Goal: Communication & Community: Ask a question

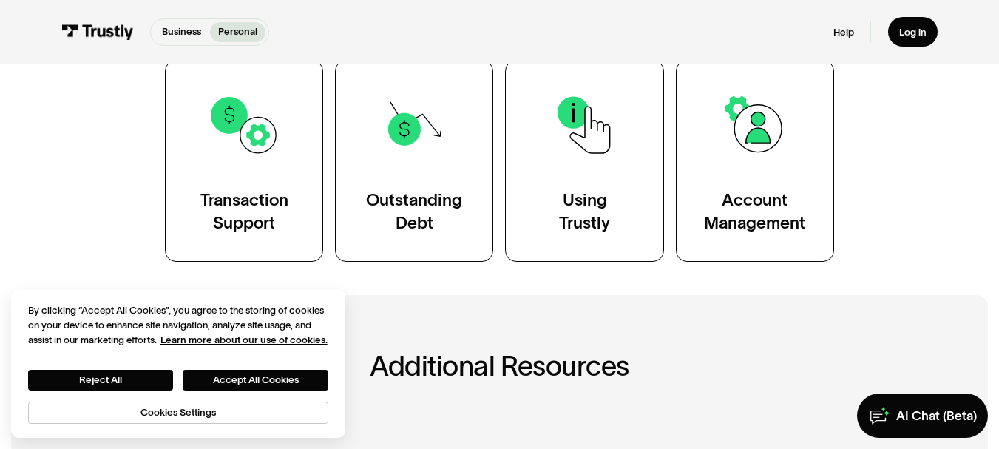
click at [792, 195] on div "Account Management" at bounding box center [754, 211] width 101 height 44
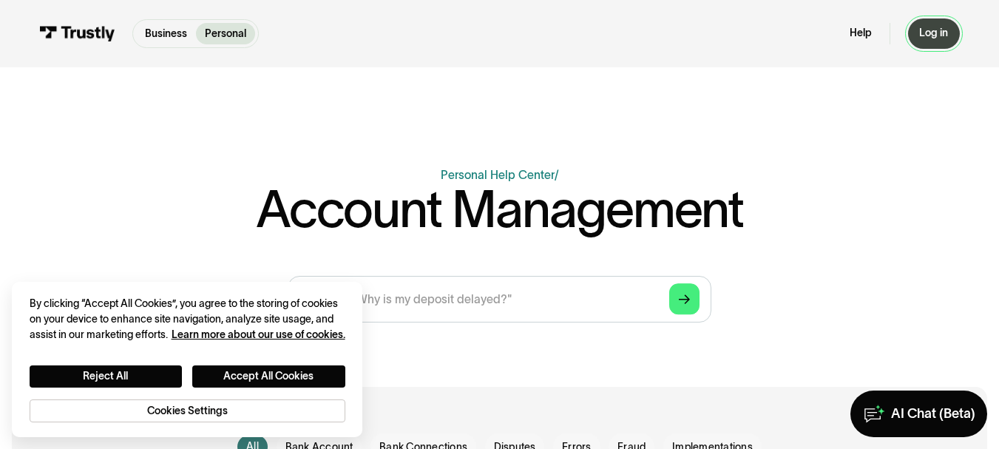
click at [942, 32] on div "Log in" at bounding box center [934, 33] width 29 height 13
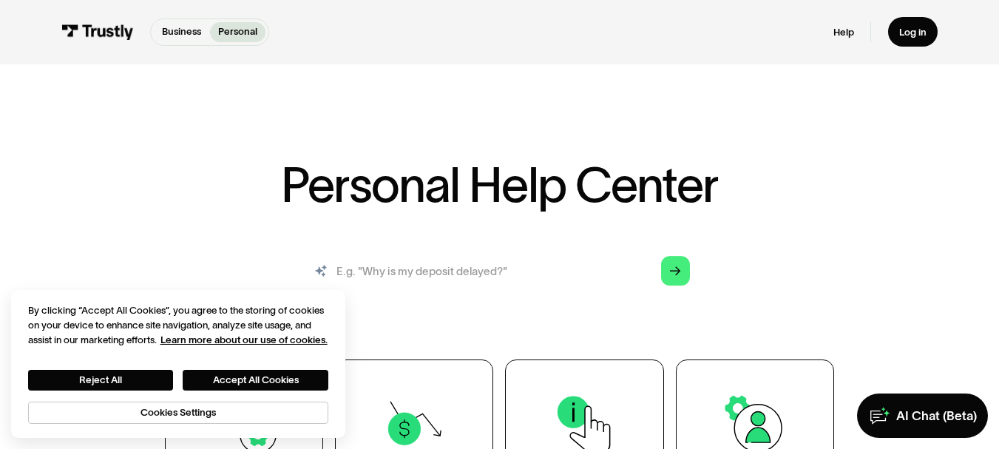
click at [493, 254] on input "search" at bounding box center [500, 271] width 404 height 44
click at [460, 272] on input "search" at bounding box center [500, 271] width 404 height 44
type input "restricted"
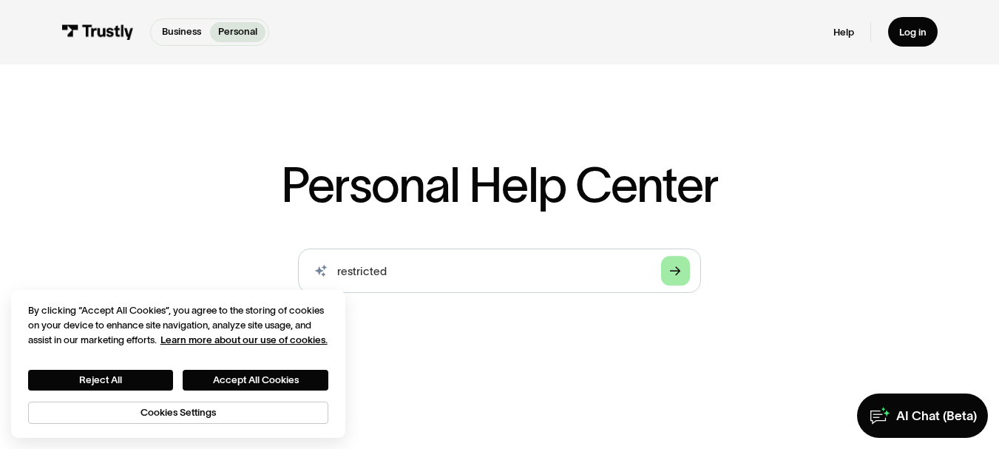
click at [675, 274] on icon "Arrow Right" at bounding box center [675, 272] width 11 height 12
click at [256, 374] on button "Accept All Cookies" at bounding box center [256, 380] width 146 height 21
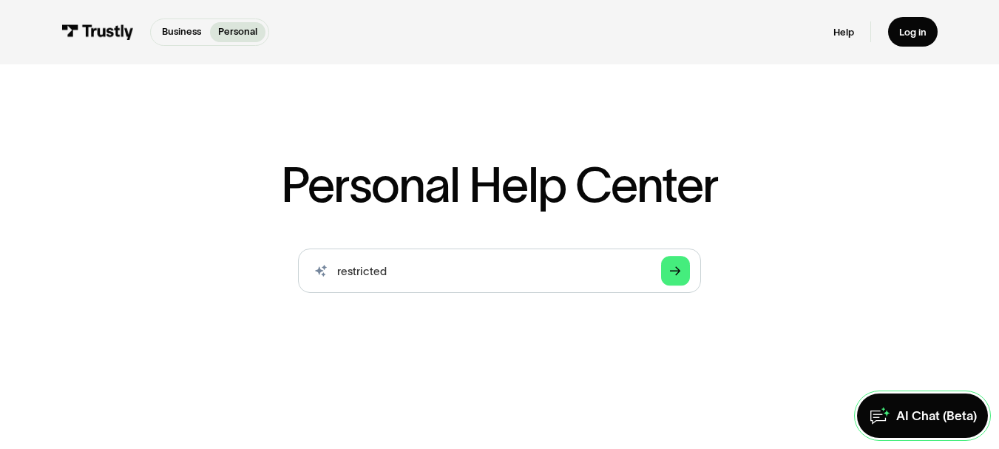
click at [942, 419] on div "AI Chat (Beta)" at bounding box center [937, 416] width 81 height 16
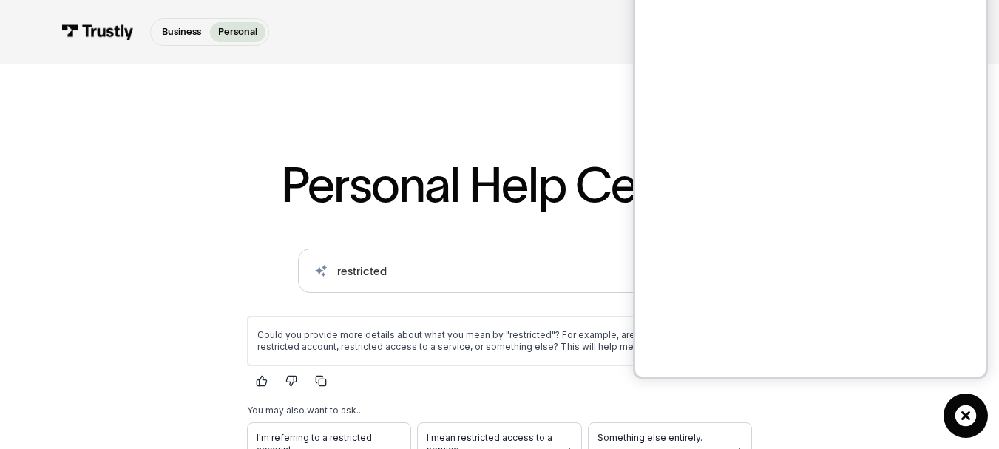
click at [109, 315] on div "AI-powered search ( 1 / 4 ) Type your question and our smart search will find y…" at bounding box center [499, 393] width 807 height 289
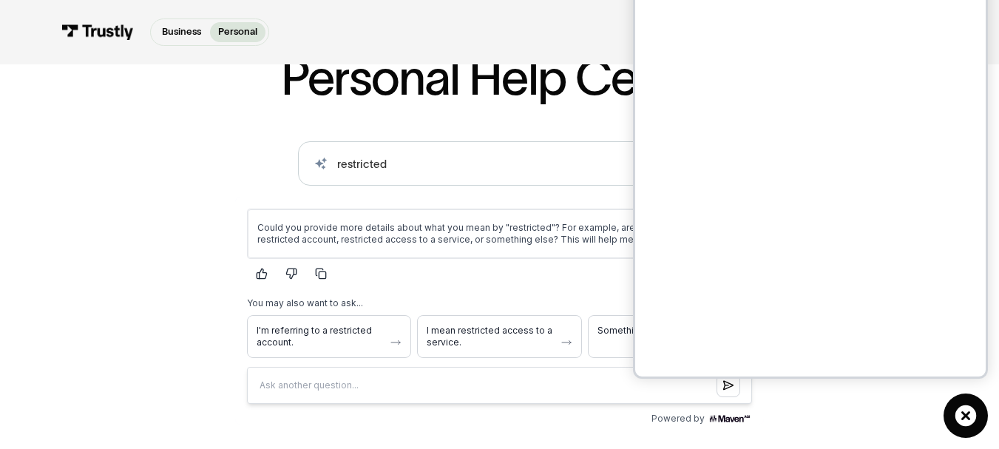
scroll to position [114, 0]
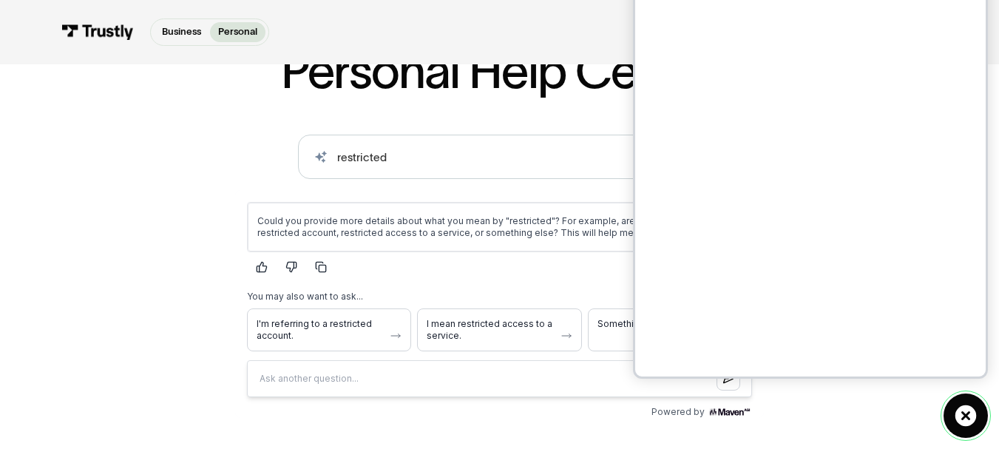
click at [962, 414] on icon at bounding box center [966, 415] width 21 height 21
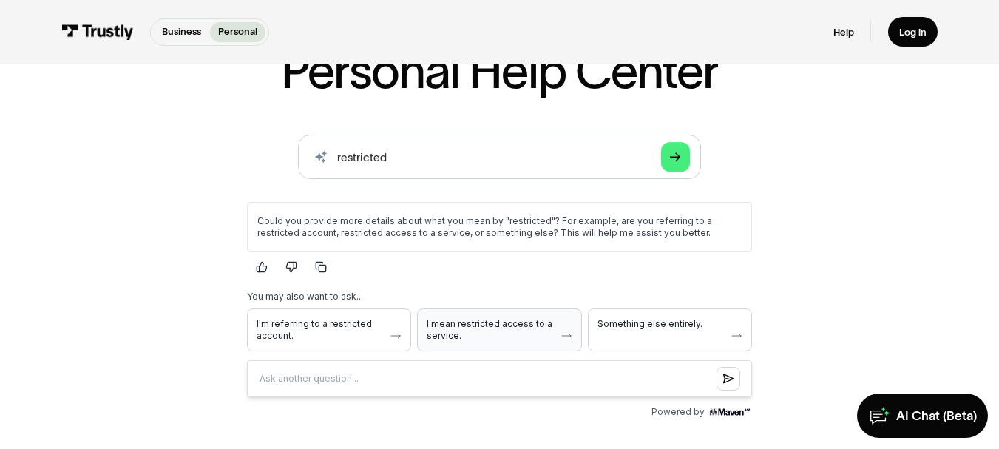
click at [481, 337] on span "I mean restricted access to a service." at bounding box center [490, 330] width 127 height 24
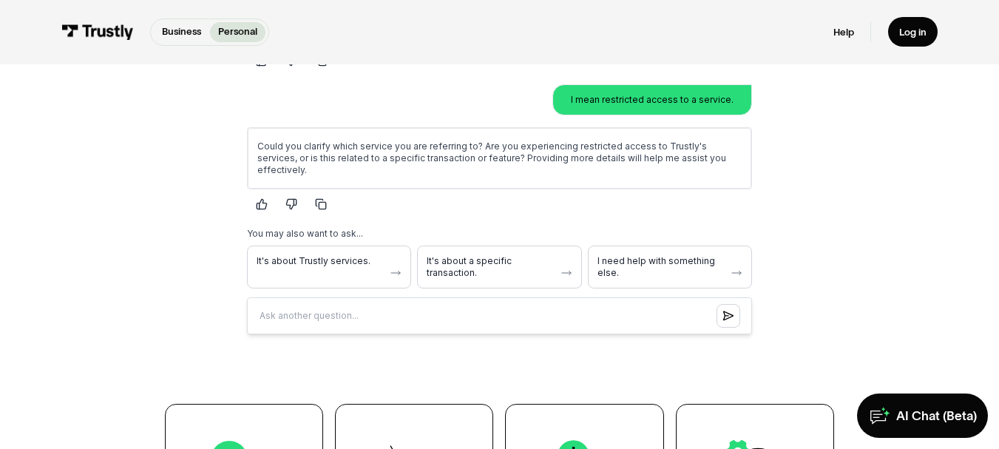
scroll to position [328, 0]
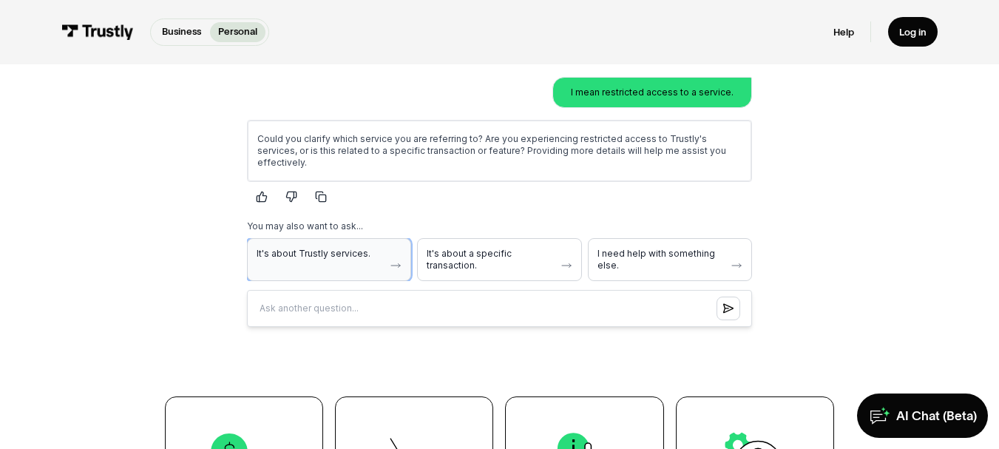
click at [283, 249] on button "It's about Trustly services." at bounding box center [329, 260] width 164 height 43
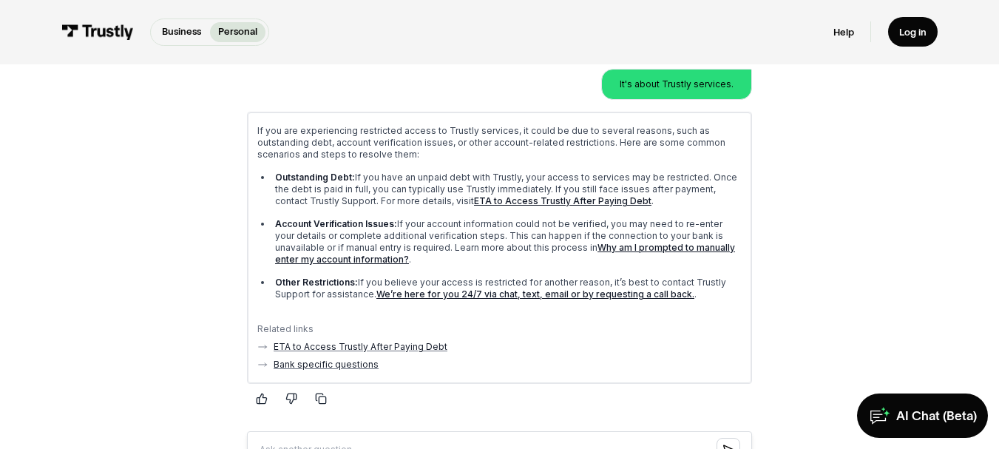
scroll to position [483, 0]
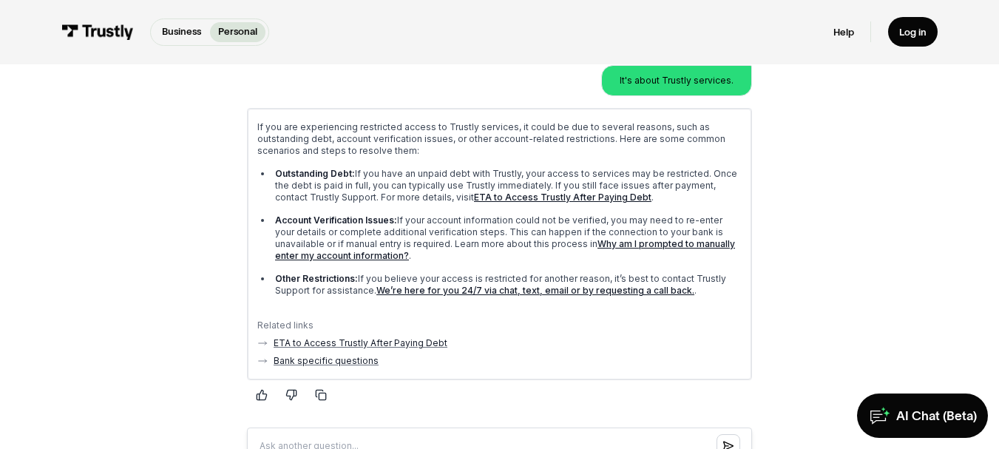
click at [493, 286] on link "We’re here for you 24/7 via chat, text, email or by requesting a call back." at bounding box center [536, 291] width 318 height 11
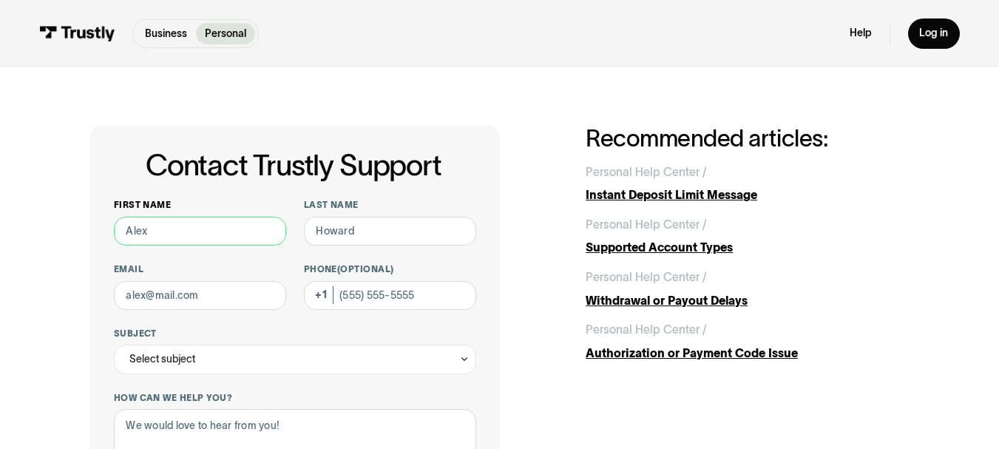
click at [146, 229] on input "First name" at bounding box center [200, 232] width 172 height 30
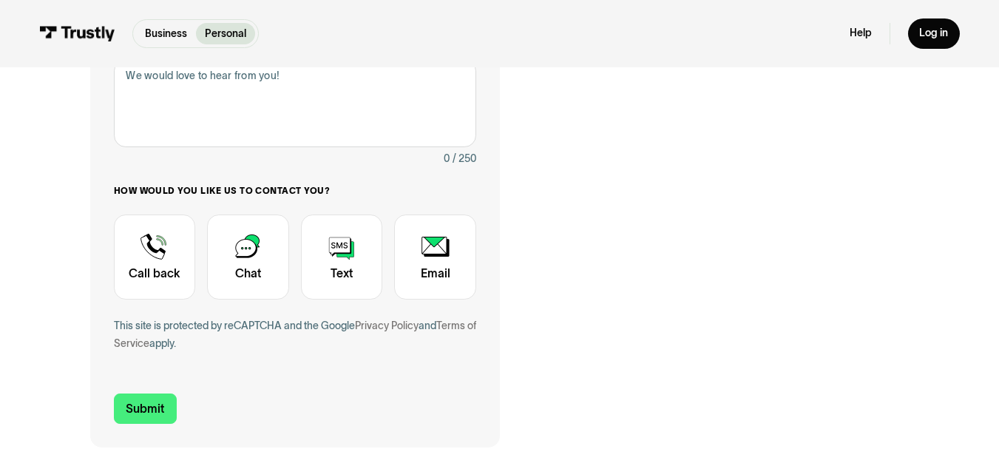
scroll to position [378, 0]
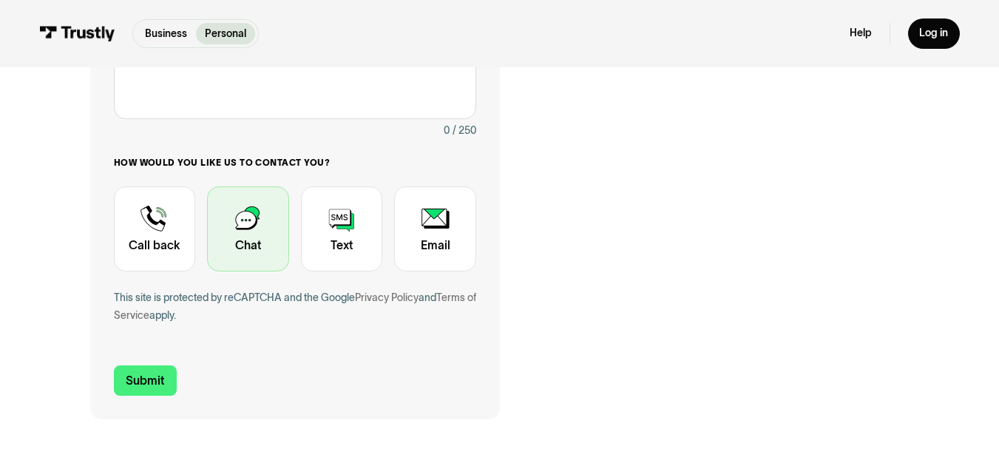
click at [267, 215] on div "Contact Trustly Support" at bounding box center [248, 228] width 82 height 85
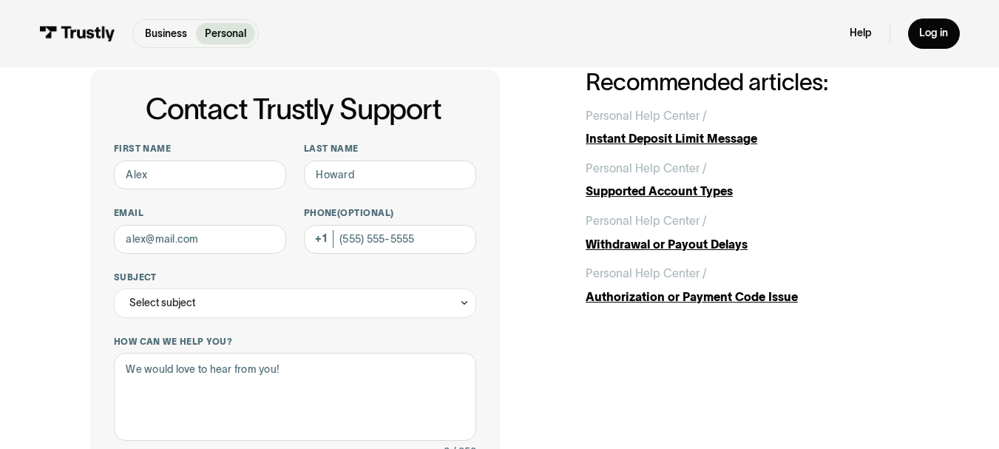
scroll to position [61, 0]
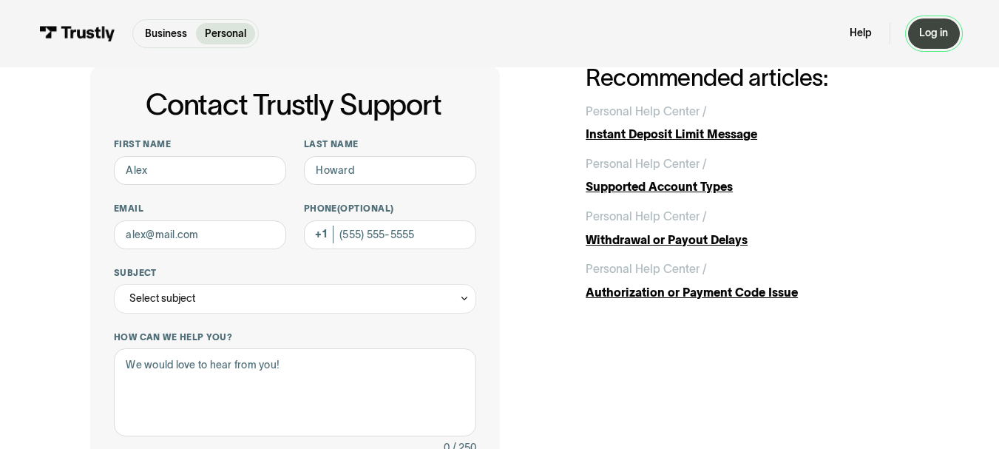
click at [948, 40] on div "Log in" at bounding box center [934, 33] width 29 height 13
click at [251, 158] on input "First name" at bounding box center [200, 171] width 172 height 30
type input "Daniel"
type input "E Matteotti"
type input "d.matteotti2@gmail.com"
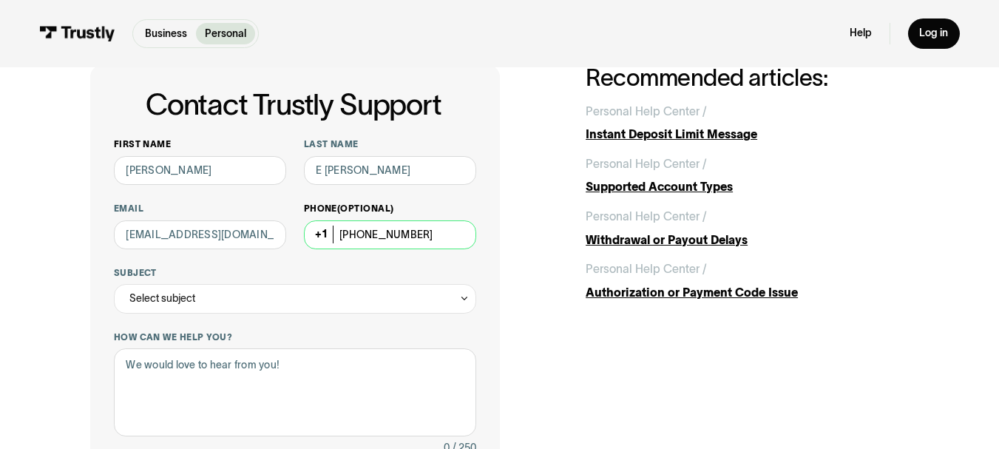
click at [436, 237] on input "(413) 841-1836" at bounding box center [390, 235] width 172 height 30
type input "4"
type input "(337) 999-8374"
click at [411, 306] on div "Select subject" at bounding box center [295, 299] width 362 height 30
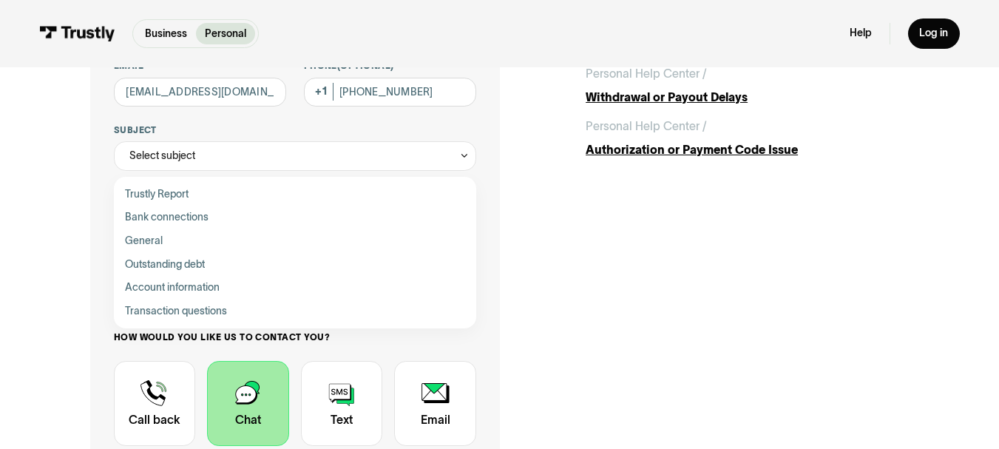
scroll to position [206, 0]
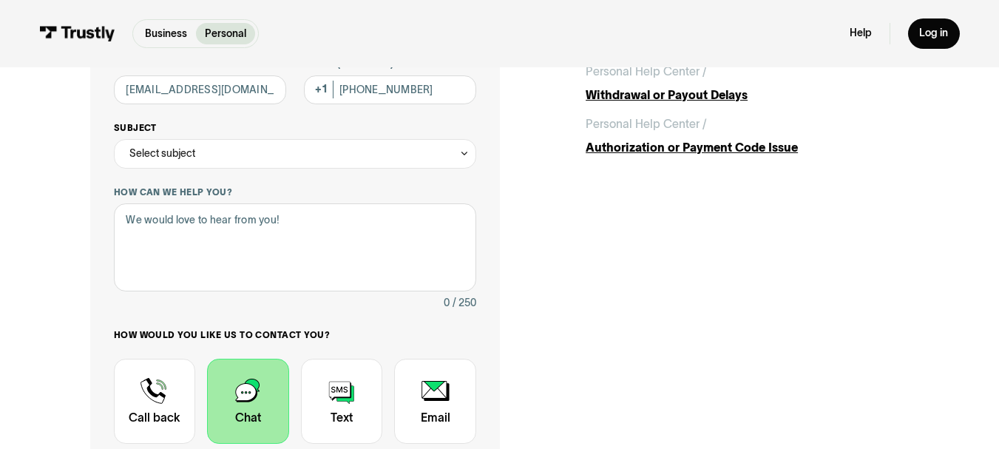
click at [439, 161] on div "Select subject" at bounding box center [295, 154] width 362 height 30
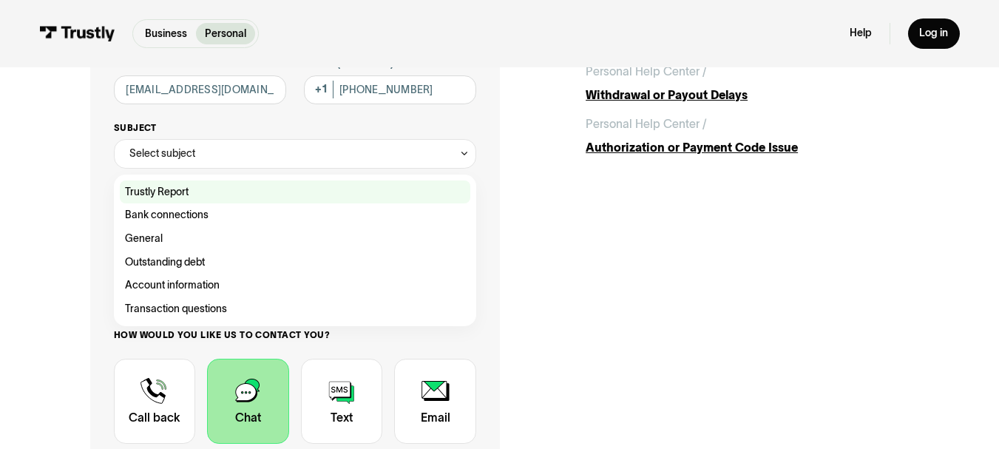
click at [183, 189] on div "Contact Trustly Support" at bounding box center [295, 193] width 351 height 24
type input "**********"
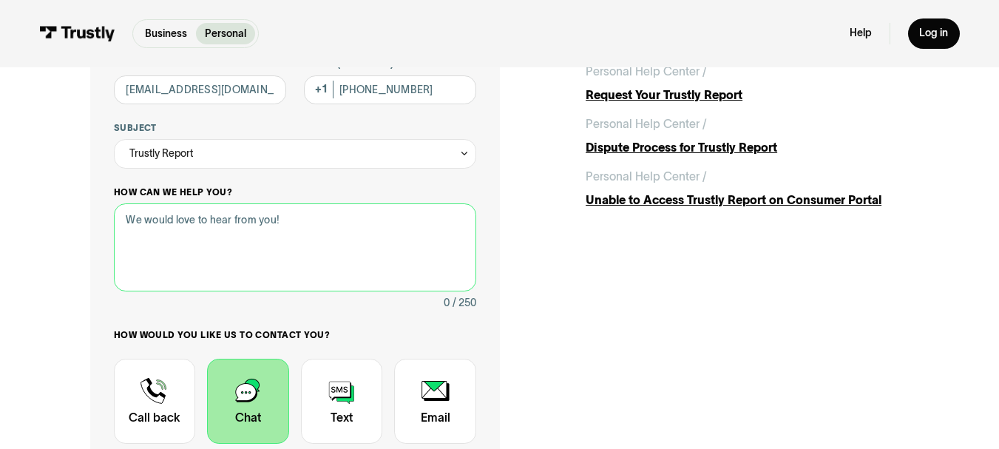
click at [212, 273] on textarea "How can we help you?" at bounding box center [295, 247] width 362 height 88
type textarea "i"
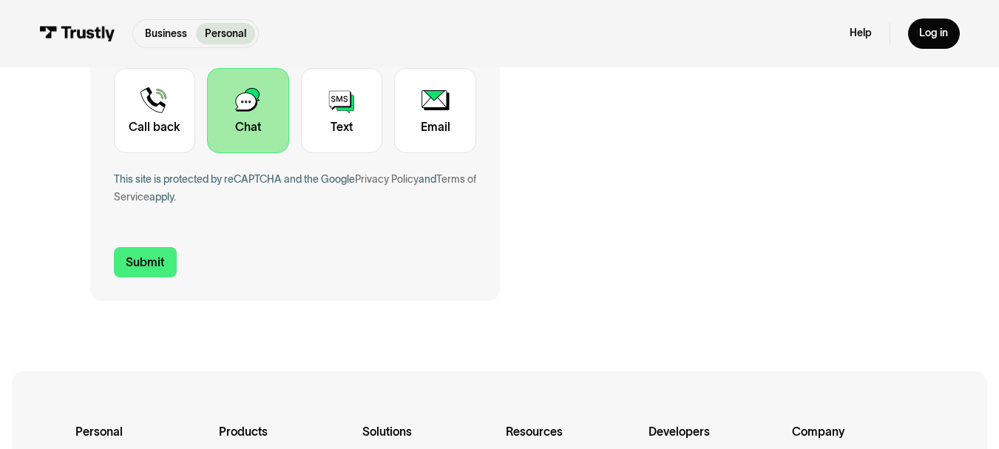
scroll to position [504, 0]
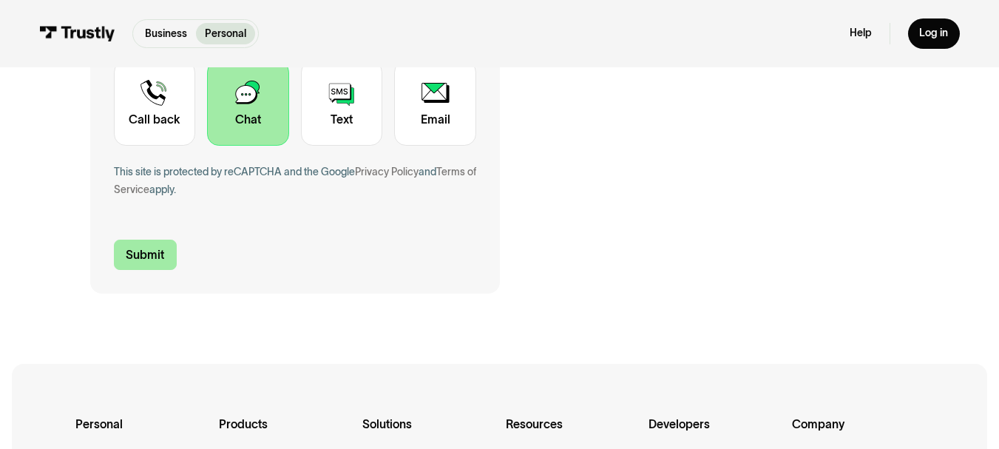
type textarea "I have attach bank account to facebook to run ads but its not working ,it showi…"
click at [132, 248] on input "Submit" at bounding box center [146, 255] width 64 height 31
type input "+13379998374"
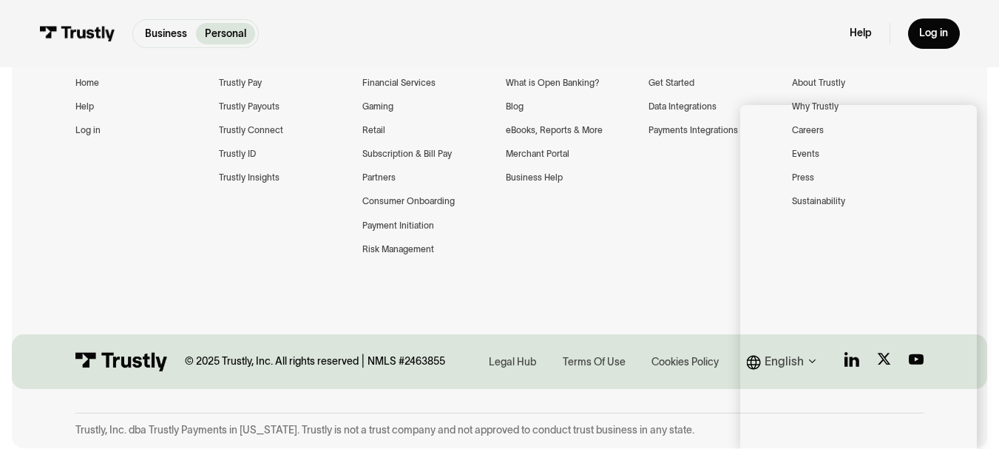
scroll to position [0, 0]
